Goal: Task Accomplishment & Management: Use online tool/utility

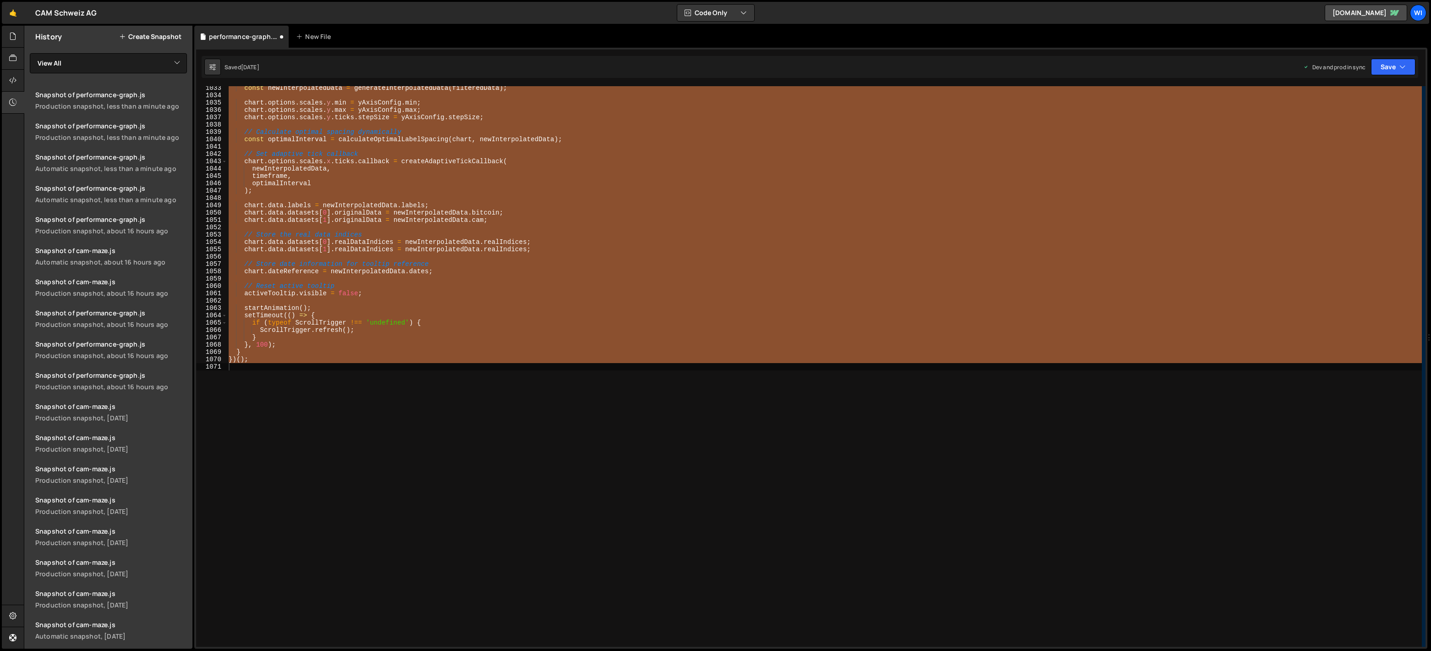
scroll to position [7568, 0]
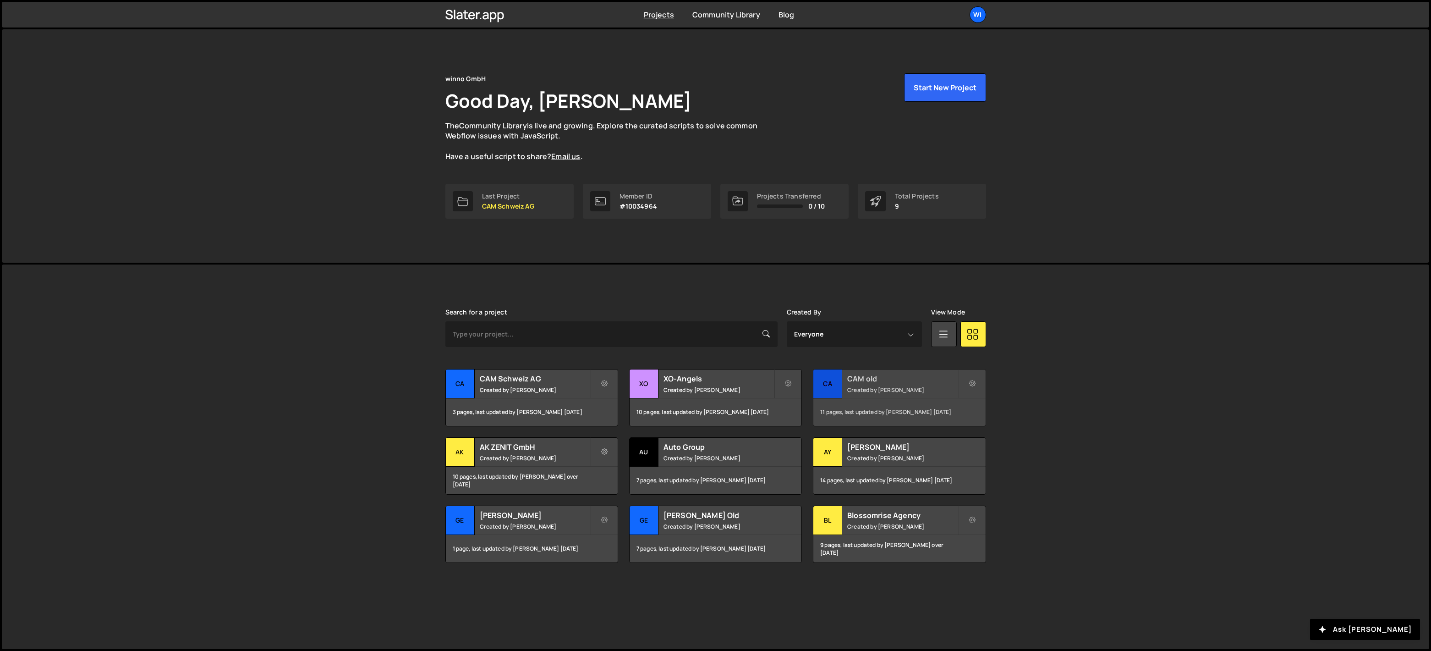
click at [899, 387] on small "Created by [PERSON_NAME]" at bounding box center [902, 390] width 110 height 8
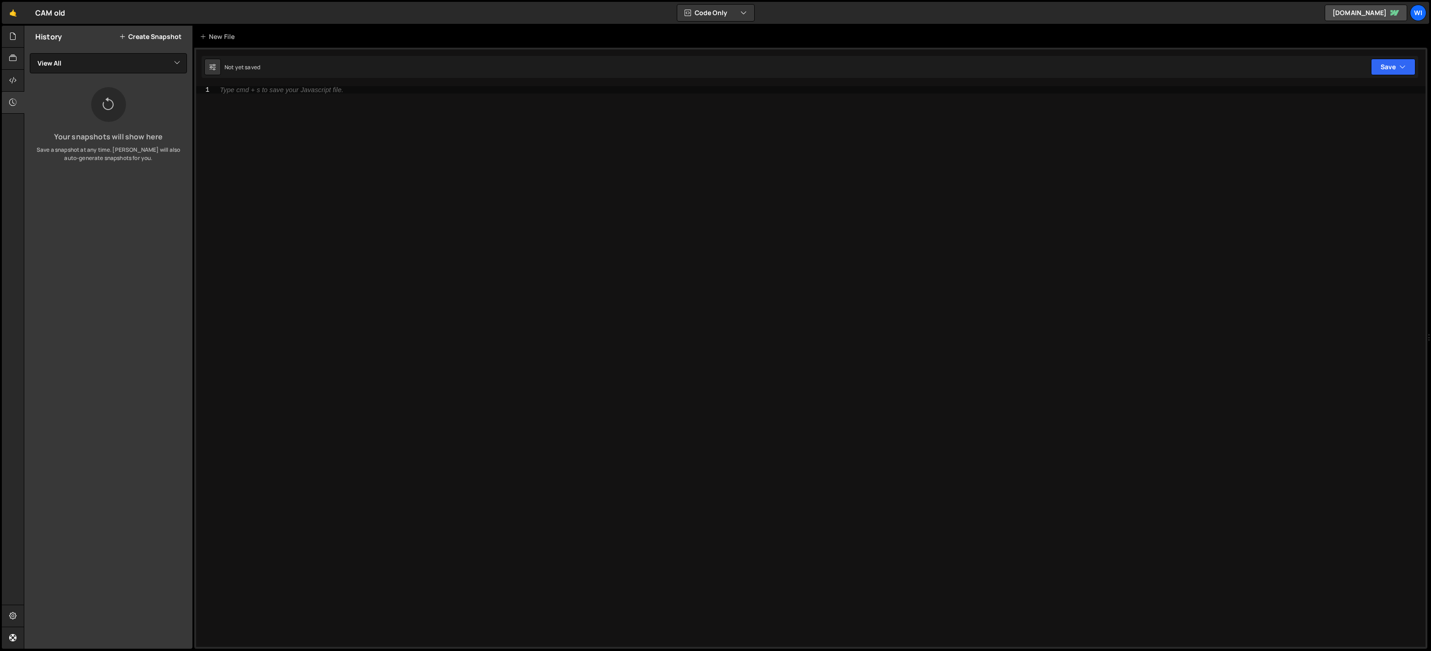
drag, startPoint x: 458, startPoint y: 181, endPoint x: 209, endPoint y: 116, distance: 257.1
click at [458, 181] on div "Type cmd + s to save your Javascript file." at bounding box center [820, 373] width 1210 height 575
click at [11, 34] on icon at bounding box center [12, 36] width 7 height 10
